Goal: Transaction & Acquisition: Purchase product/service

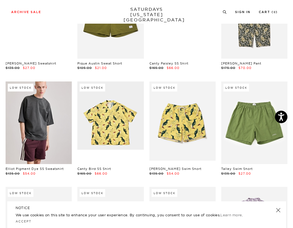
scroll to position [2183, 1]
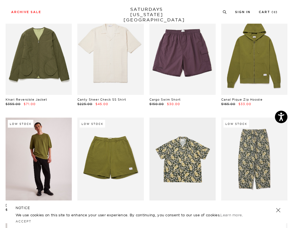
click at [43, 140] on link at bounding box center [39, 159] width 66 height 83
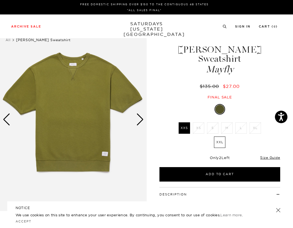
click at [140, 122] on div "Next slide" at bounding box center [140, 120] width 8 height 12
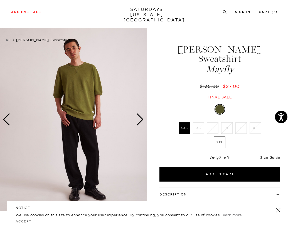
scroll to position [137, 0]
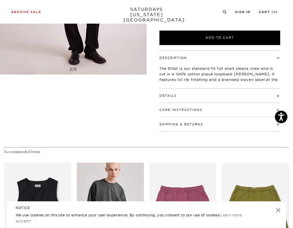
click at [187, 92] on div "Details 100% Cotton Branded woven label Model is 6'0" and wearing a size Medium" at bounding box center [220, 96] width 121 height 14
click at [174, 79] on div "Description The Elliot is our standard-fit full short sleeve crew and is cut in…" at bounding box center [220, 70] width 121 height 38
click at [170, 89] on h4 "Details" at bounding box center [220, 93] width 121 height 9
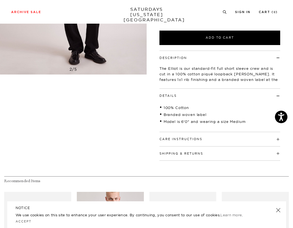
click at [171, 94] on button "Details" at bounding box center [168, 95] width 17 height 3
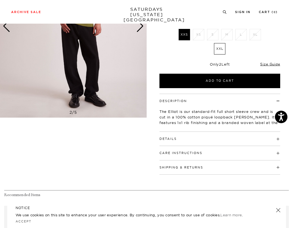
scroll to position [12, 0]
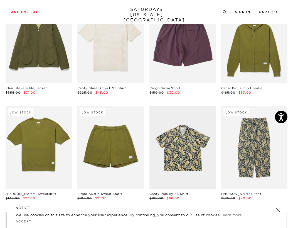
scroll to position [2196, 1]
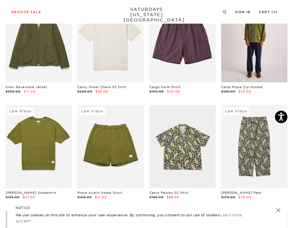
click at [234, 65] on link at bounding box center [254, 40] width 66 height 83
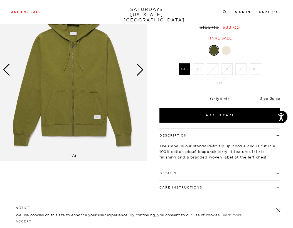
scroll to position [50, 0]
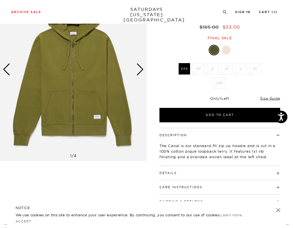
click at [193, 177] on div "Details 100% Cotton Woven label at the chest Model is 6'0" and wearing a size M…" at bounding box center [220, 173] width 121 height 14
click at [179, 172] on h4 "Details" at bounding box center [220, 170] width 121 height 9
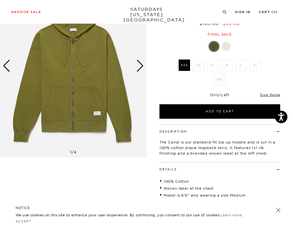
scroll to position [0, 0]
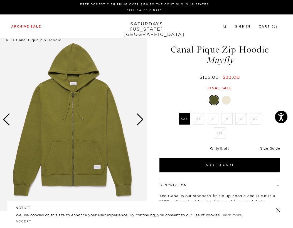
click at [137, 119] on div "Next slide" at bounding box center [140, 120] width 8 height 12
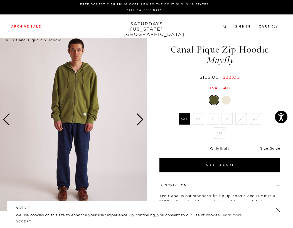
click at [137, 119] on div "Next slide" at bounding box center [140, 120] width 8 height 12
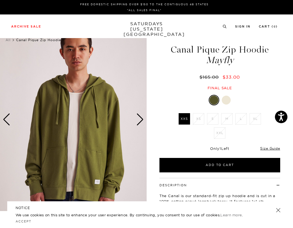
click at [138, 119] on div "Next slide" at bounding box center [140, 120] width 8 height 12
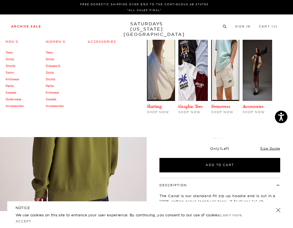
click at [38, 24] on li "Archive Sale Men's Tees Shirts Shorts Swim Knitwear Pants Sweats Outerwear" at bounding box center [26, 26] width 30 height 5
click at [18, 101] on link "Outerwear" at bounding box center [14, 99] width 16 height 4
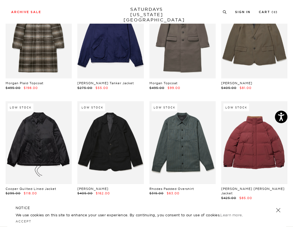
scroll to position [671, 0]
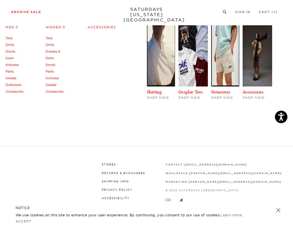
click at [51, 39] on link "Tees" at bounding box center [49, 38] width 7 height 4
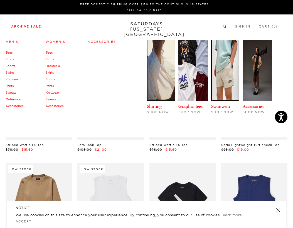
click at [50, 60] on link "Shirts" at bounding box center [50, 59] width 8 height 4
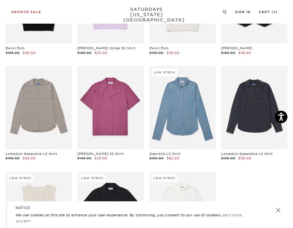
scroll to position [82, 0]
